Goal: Information Seeking & Learning: Learn about a topic

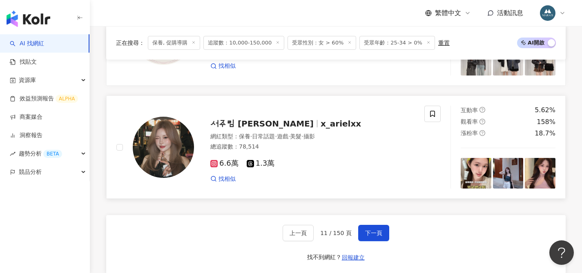
scroll to position [1486, 0]
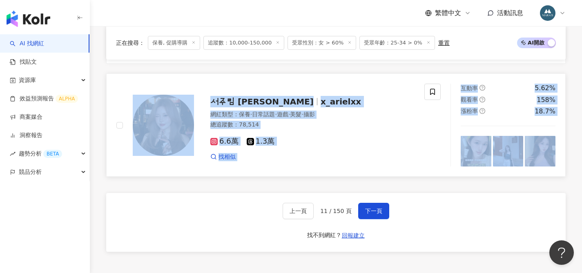
click at [394, 128] on div "總追蹤數 ： 78,514" at bounding box center [312, 125] width 204 height 8
click at [370, 214] on span "下一頁" at bounding box center [373, 211] width 17 height 7
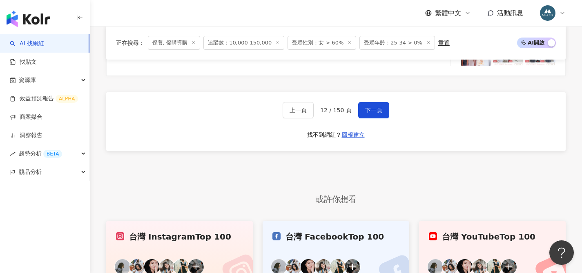
scroll to position [1529, 0]
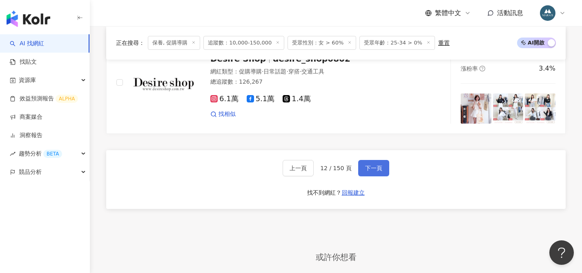
click at [365, 172] on span "下一頁" at bounding box center [373, 168] width 17 height 7
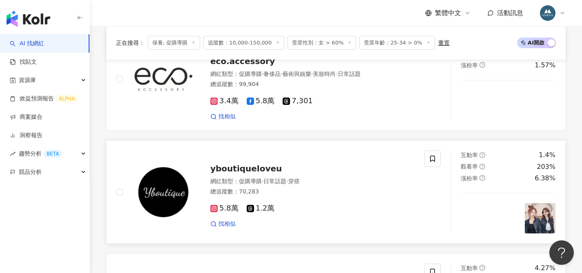
scroll to position [1473, 0]
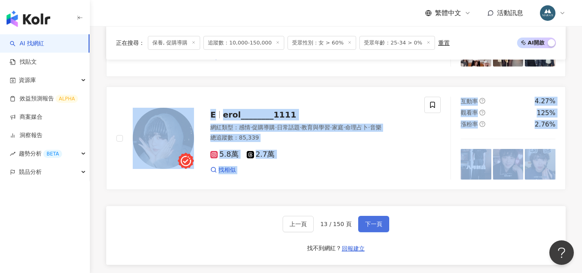
click at [366, 228] on span "下一頁" at bounding box center [373, 224] width 17 height 7
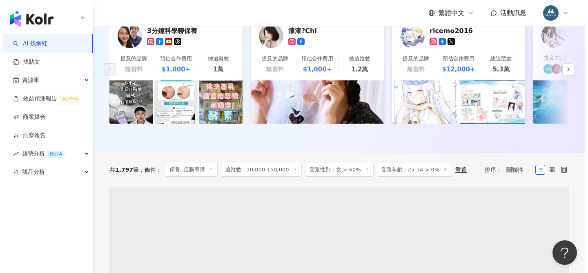
scroll to position [214, 0]
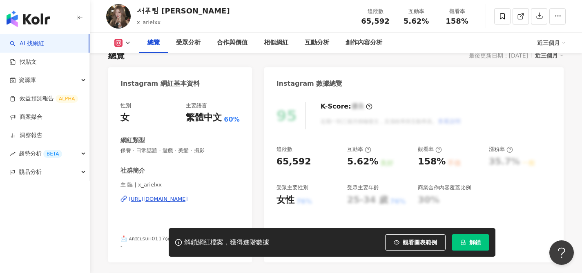
scroll to position [48, 0]
